Goal: Task Accomplishment & Management: Complete application form

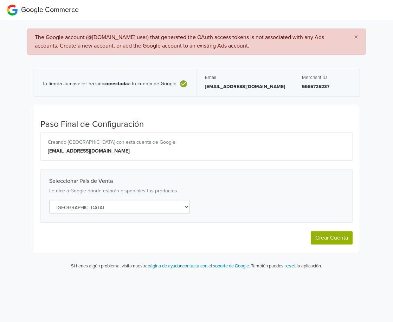
select select "cl"
click at [321, 240] on button "Crear Cuenta" at bounding box center [332, 237] width 42 height 13
select select "cl"
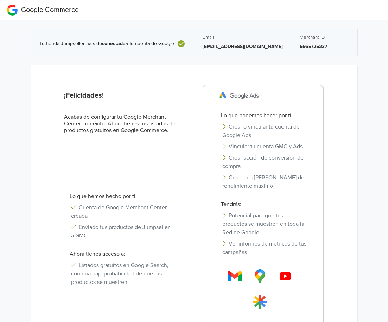
scroll to position [78, 0]
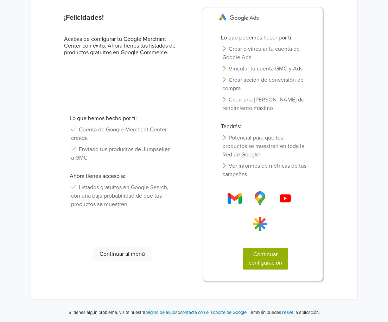
click at [259, 256] on button "Continuar configuración" at bounding box center [265, 258] width 45 height 22
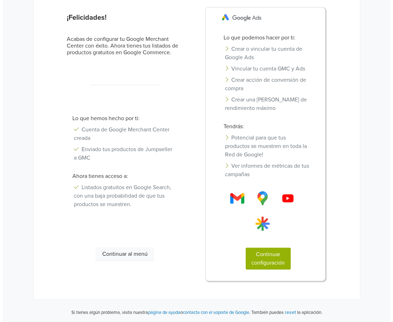
scroll to position [0, 0]
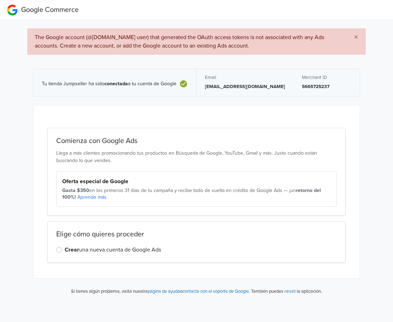
click at [184, 85] on icon at bounding box center [183, 83] width 7 height 7
